Goal: Information Seeking & Learning: Learn about a topic

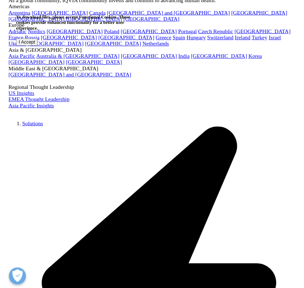
scroll to position [870, 0]
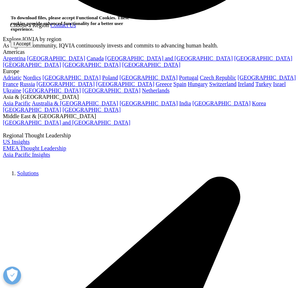
drag, startPoint x: 181, startPoint y: 143, endPoint x: 266, endPoint y: 192, distance: 98.2
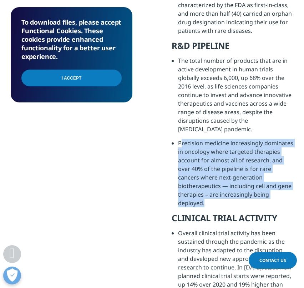
click at [266, 192] on li "Precision medicine increasingly dominates in oncology where targeted therapies …" at bounding box center [235, 176] width 115 height 74
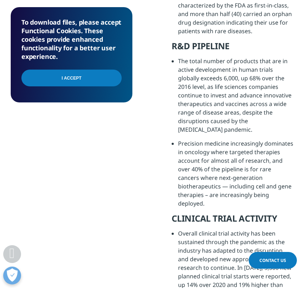
click at [85, 71] on input "I Accept" at bounding box center [71, 78] width 100 height 17
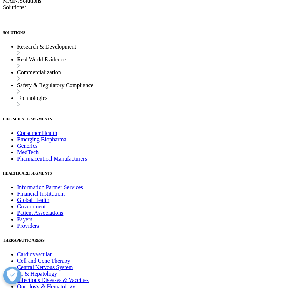
scroll to position [2267, 0]
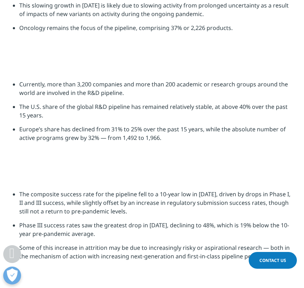
drag, startPoint x: 275, startPoint y: 0, endPoint x: 272, endPoint y: -2, distance: 3.8
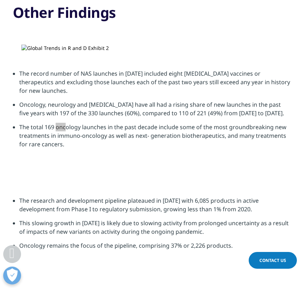
scroll to position [2063, 0]
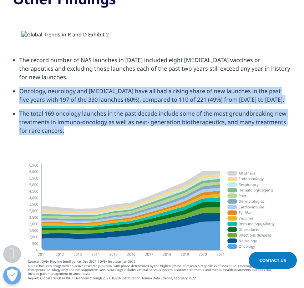
drag, startPoint x: 20, startPoint y: 182, endPoint x: 222, endPoint y: 223, distance: 206.2
click at [222, 140] on ul "The record number of NAS launches in [DATE] included eight [MEDICAL_DATA] vacci…" at bounding box center [152, 98] width 279 height 85
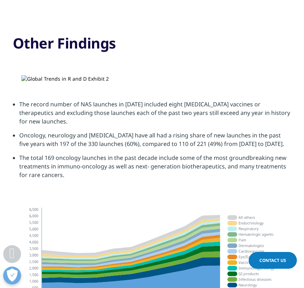
scroll to position [2029, 0]
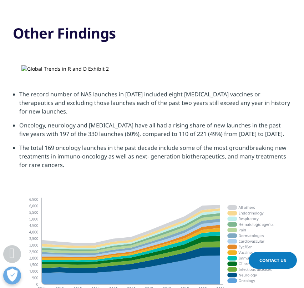
drag, startPoint x: 79, startPoint y: 157, endPoint x: 57, endPoint y: 156, distance: 21.5
